Goal: Find specific page/section: Find specific page/section

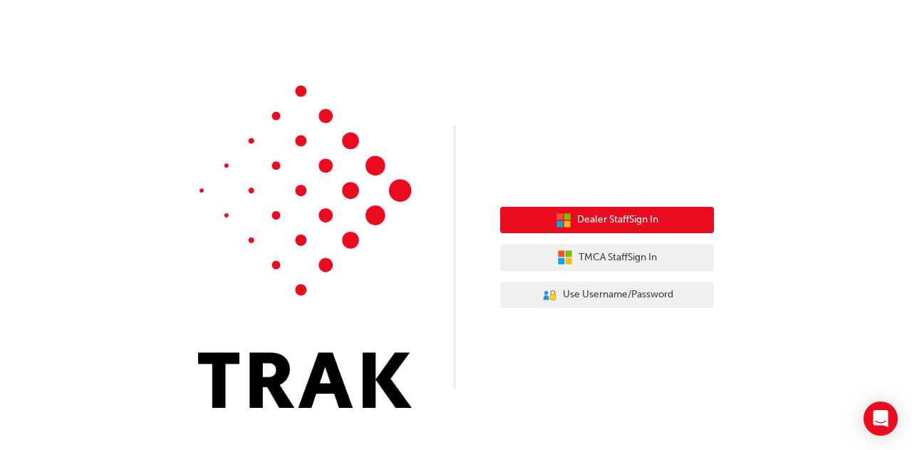
click at [623, 213] on span "Dealer Staff Sign In" at bounding box center [617, 220] width 81 height 16
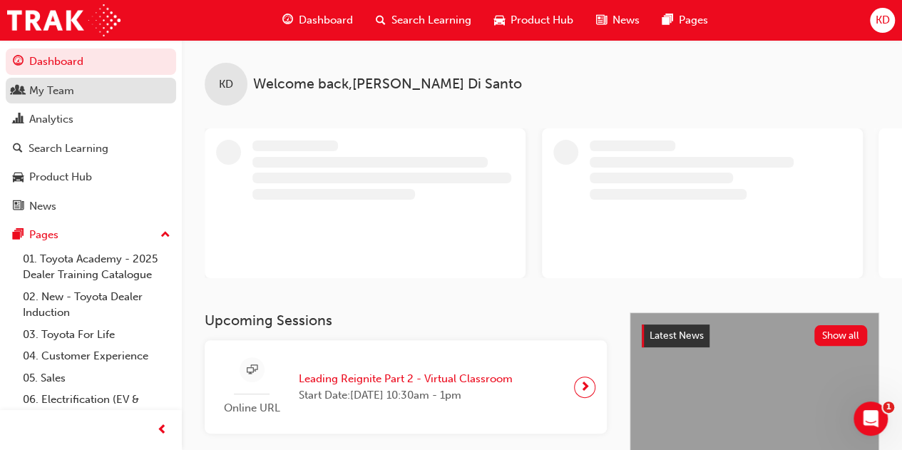
click at [100, 82] on div "My Team" at bounding box center [91, 91] width 156 height 18
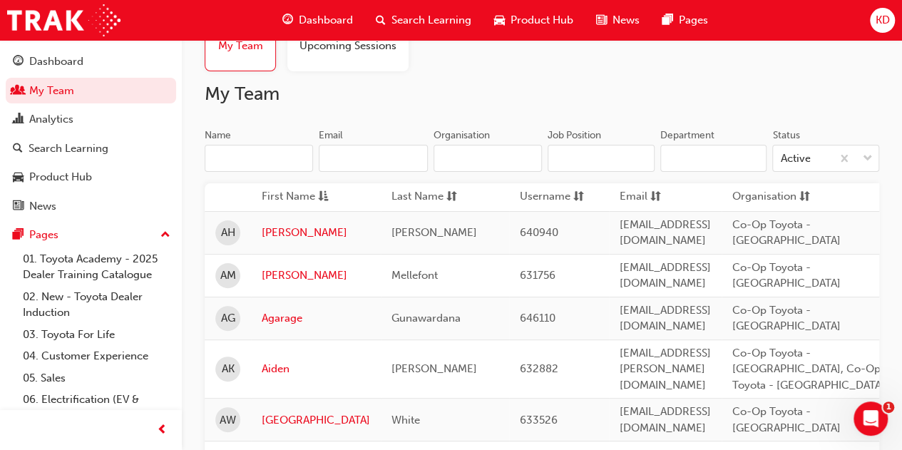
scroll to position [73, 0]
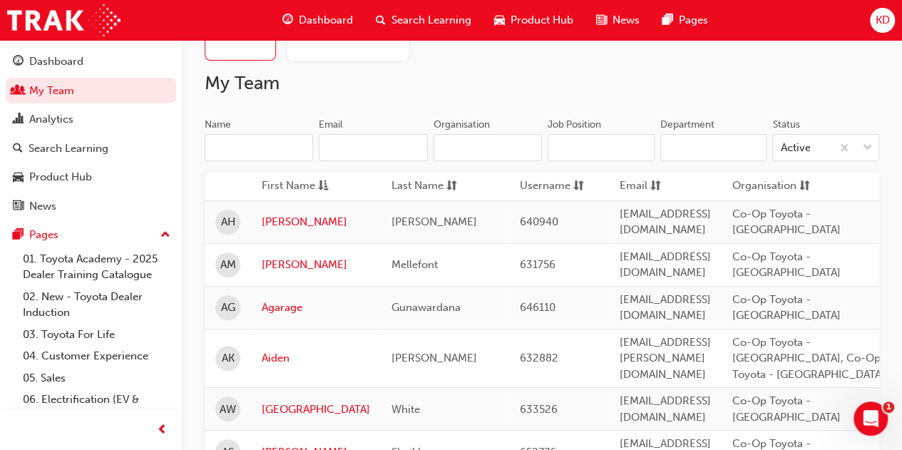
click at [292, 167] on div "Name Email Organisation" at bounding box center [373, 146] width 337 height 56
click at [274, 132] on div "Name" at bounding box center [259, 126] width 108 height 17
click at [274, 134] on input "Name" at bounding box center [259, 147] width 108 height 27
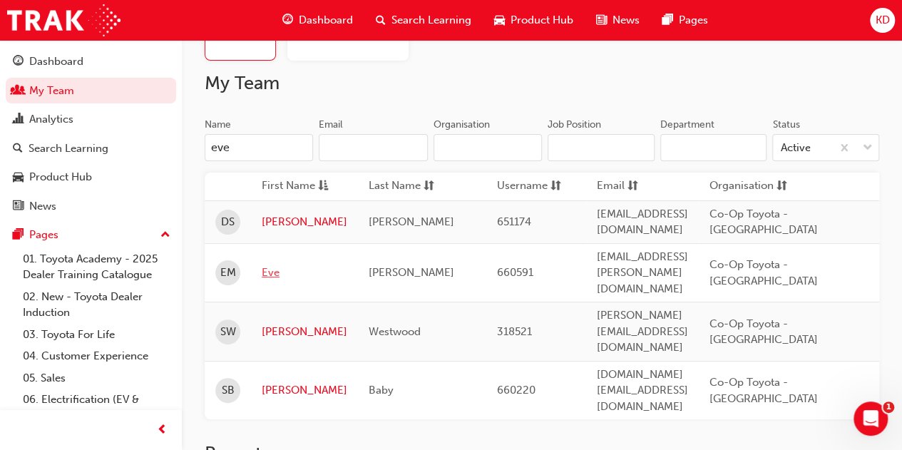
type input "eve"
click at [273, 264] on link "Eve" at bounding box center [305, 272] width 86 height 16
